Goal: Navigation & Orientation: Find specific page/section

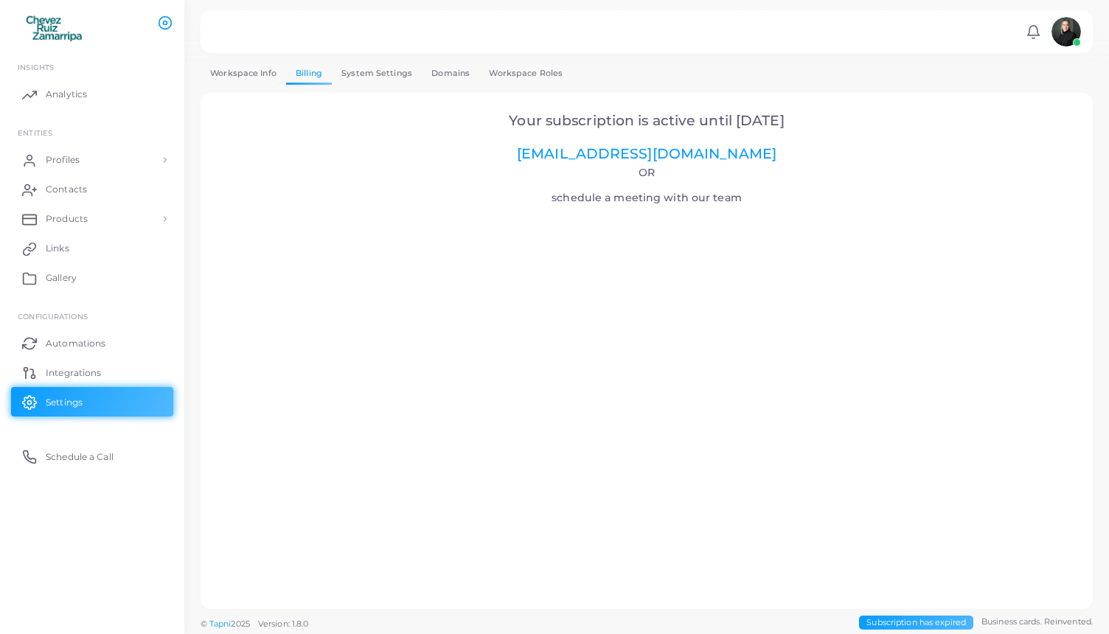
click at [1074, 32] on img at bounding box center [1067, 32] width 30 height 30
click at [55, 452] on span "Schedule a Call" at bounding box center [83, 457] width 68 height 13
click at [52, 367] on span "Integrations" at bounding box center [76, 373] width 55 height 13
click at [55, 341] on span "Automations" at bounding box center [79, 343] width 60 height 13
click at [398, 72] on link "System Settings" at bounding box center [377, 73] width 90 height 21
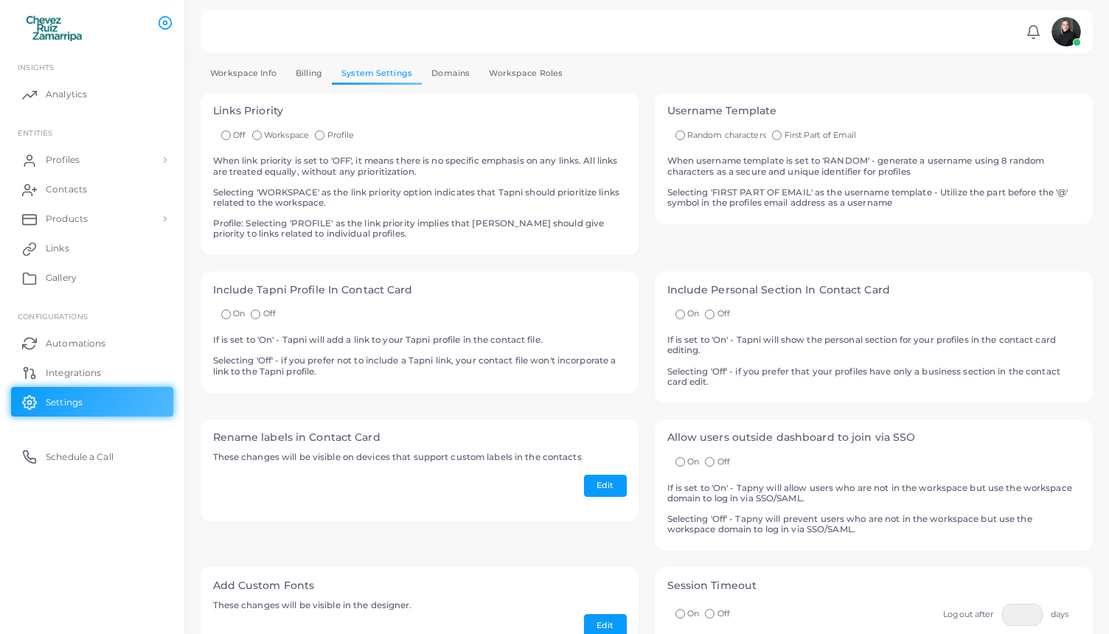
click at [307, 79] on link "Billing" at bounding box center [309, 73] width 46 height 21
